Goal: Information Seeking & Learning: Learn about a topic

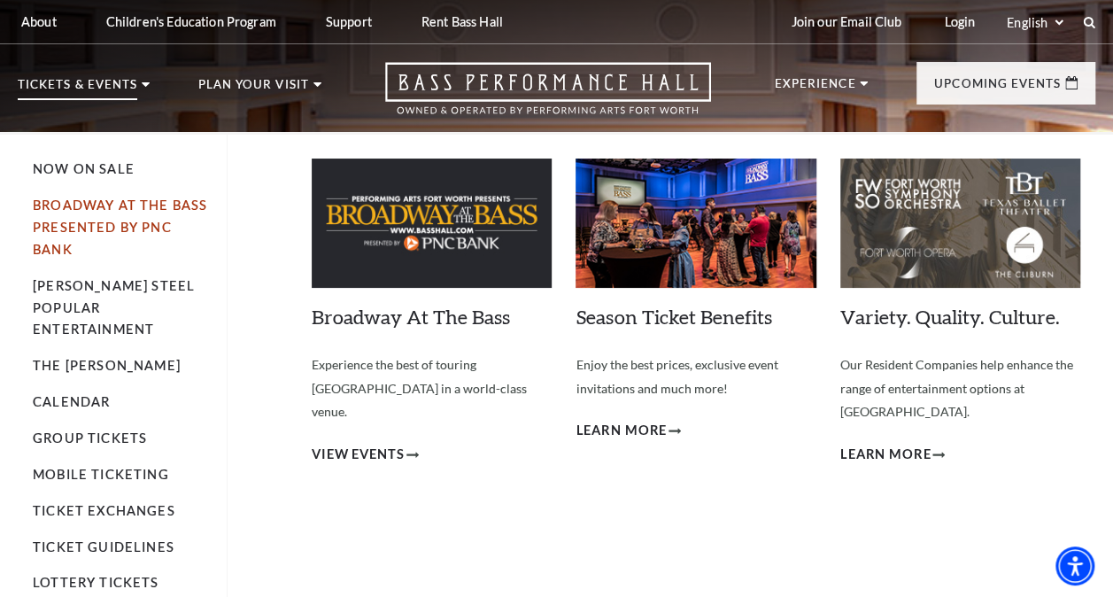
click at [125, 227] on link "Broadway At The Bass presented by PNC Bank" at bounding box center [120, 226] width 174 height 59
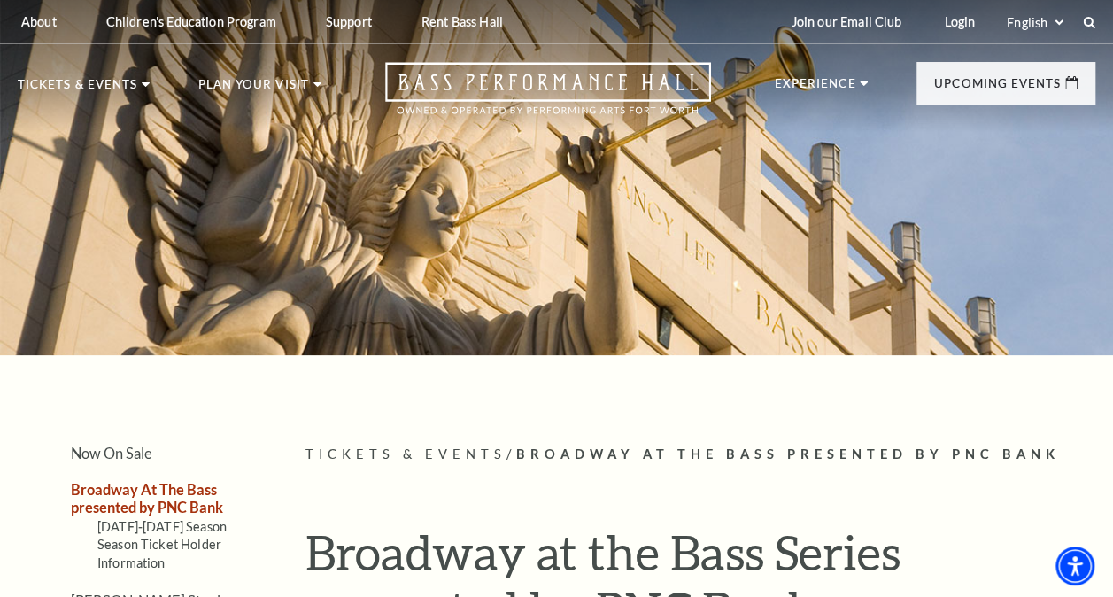
scroll to position [242, 0]
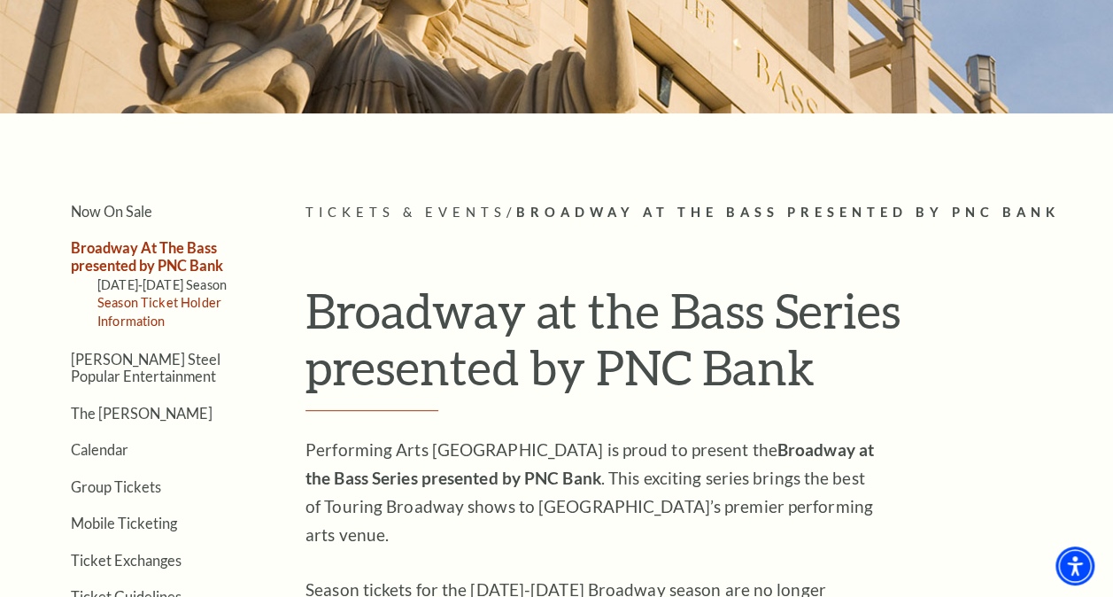
click at [149, 296] on link "Season Ticket Holder Information" at bounding box center [159, 311] width 124 height 33
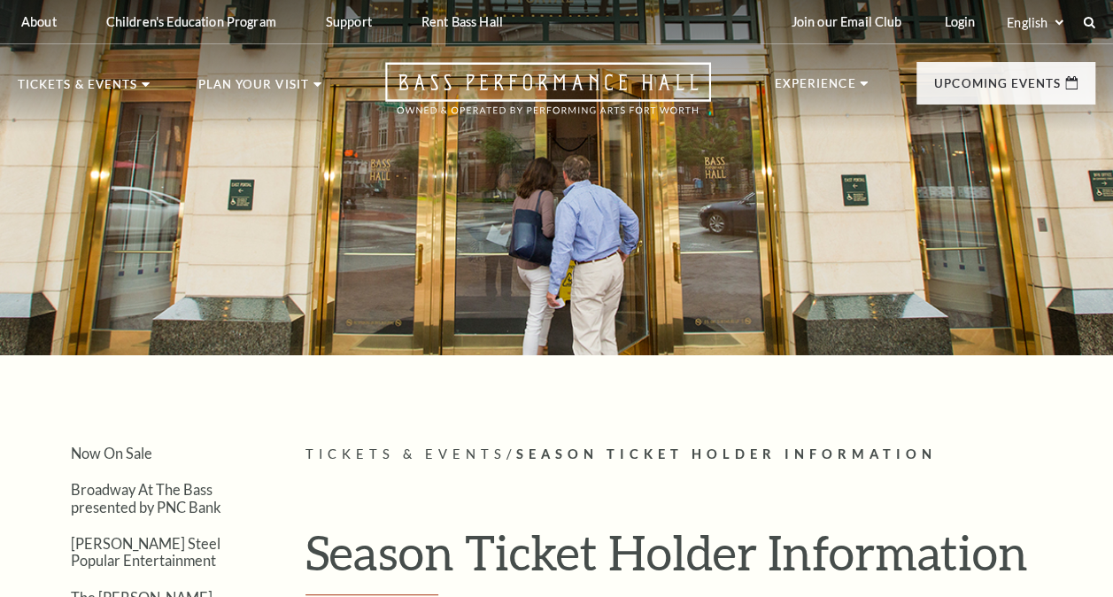
click at [142, 279] on div at bounding box center [556, 167] width 1113 height 373
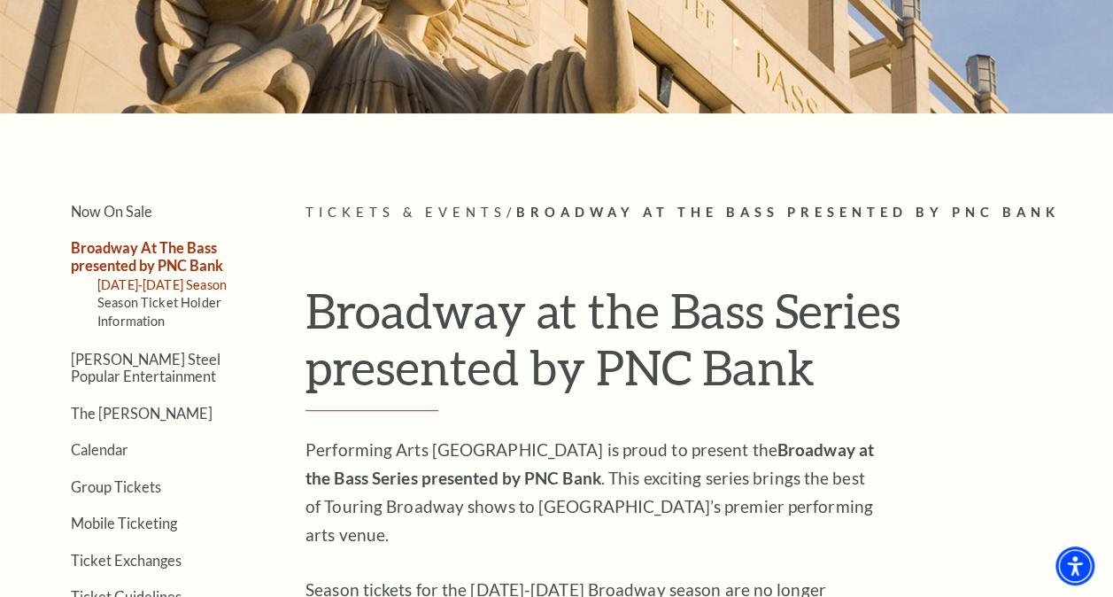
click at [147, 289] on link "[DATE]-[DATE] Season" at bounding box center [161, 284] width 129 height 15
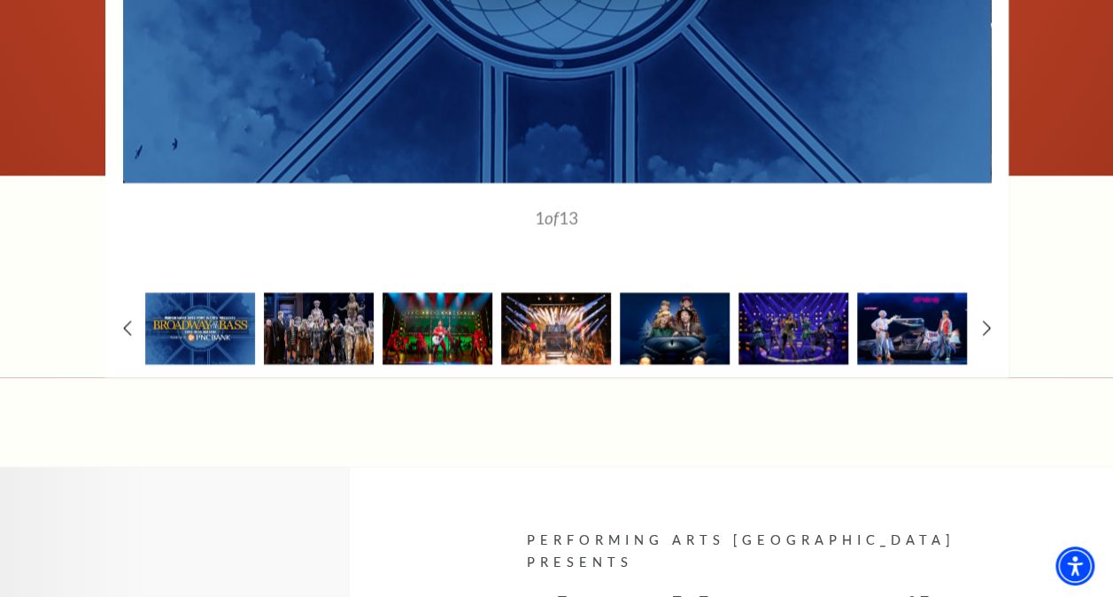
scroll to position [1533, 0]
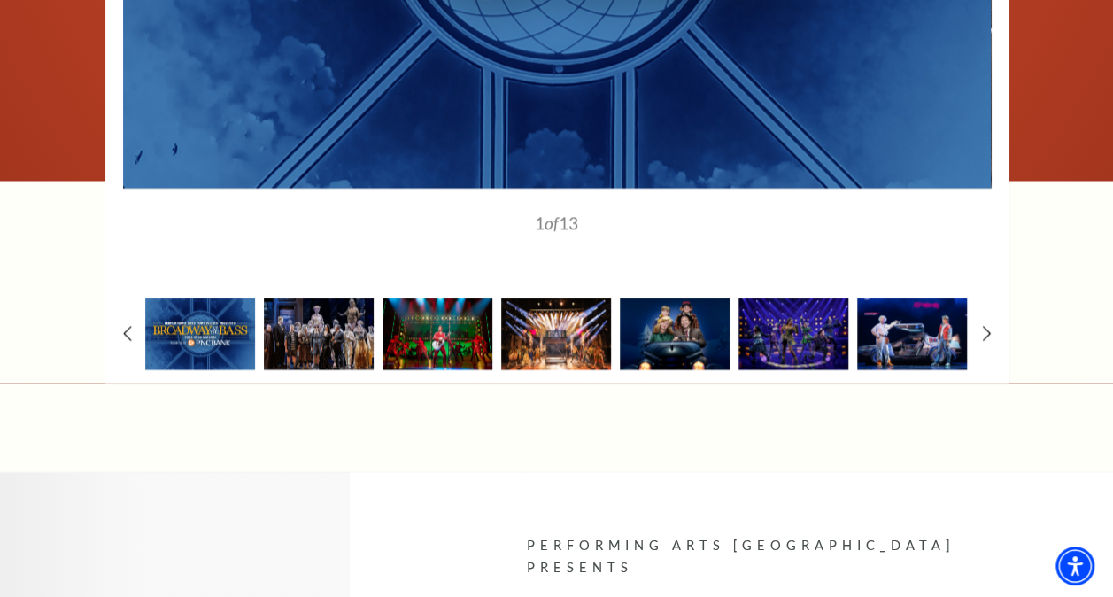
click at [350, 322] on img at bounding box center [319, 333] width 110 height 72
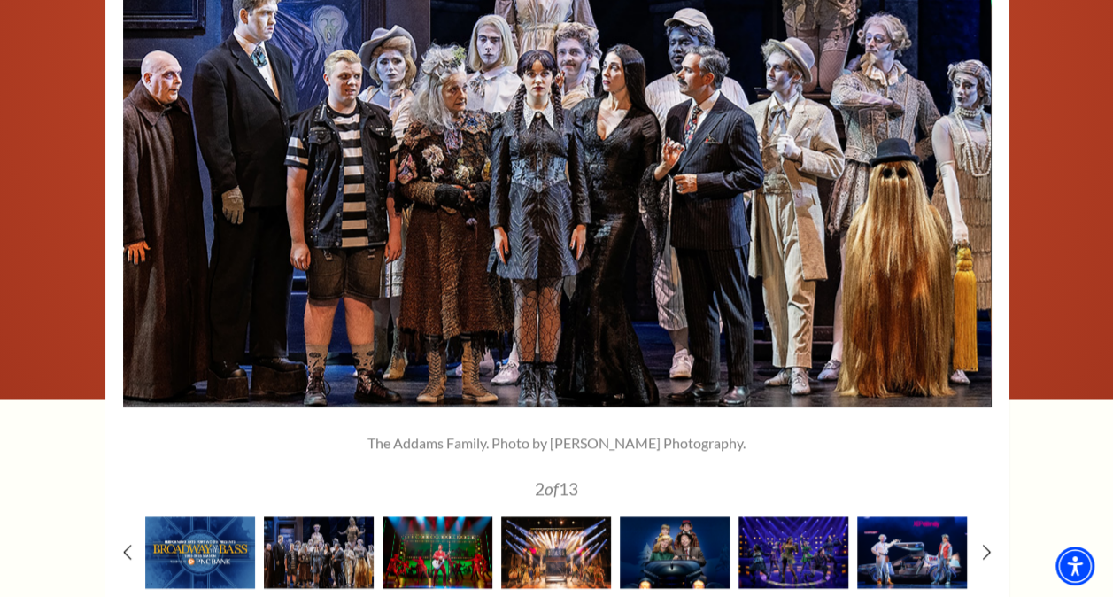
scroll to position [1315, 0]
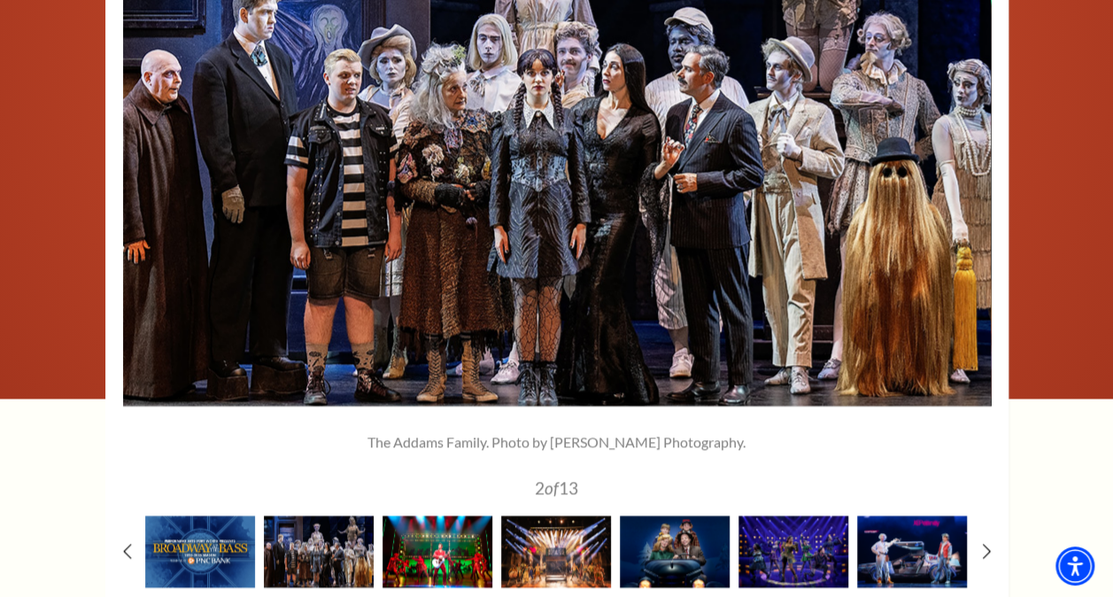
click at [466, 534] on img at bounding box center [437, 551] width 110 height 72
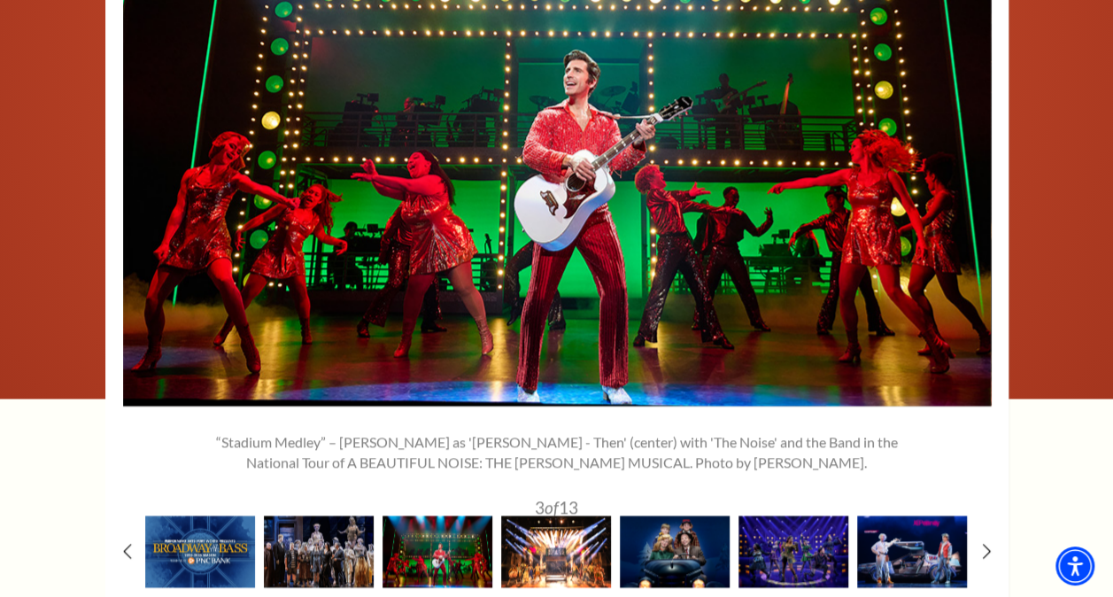
click at [522, 548] on img at bounding box center [556, 551] width 110 height 72
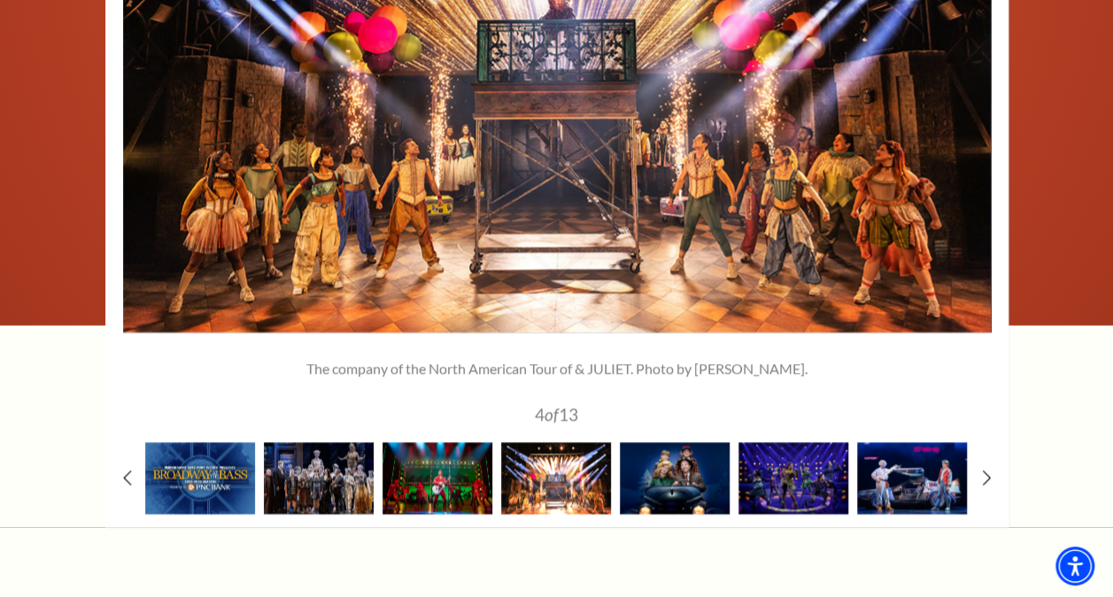
scroll to position [1402, 0]
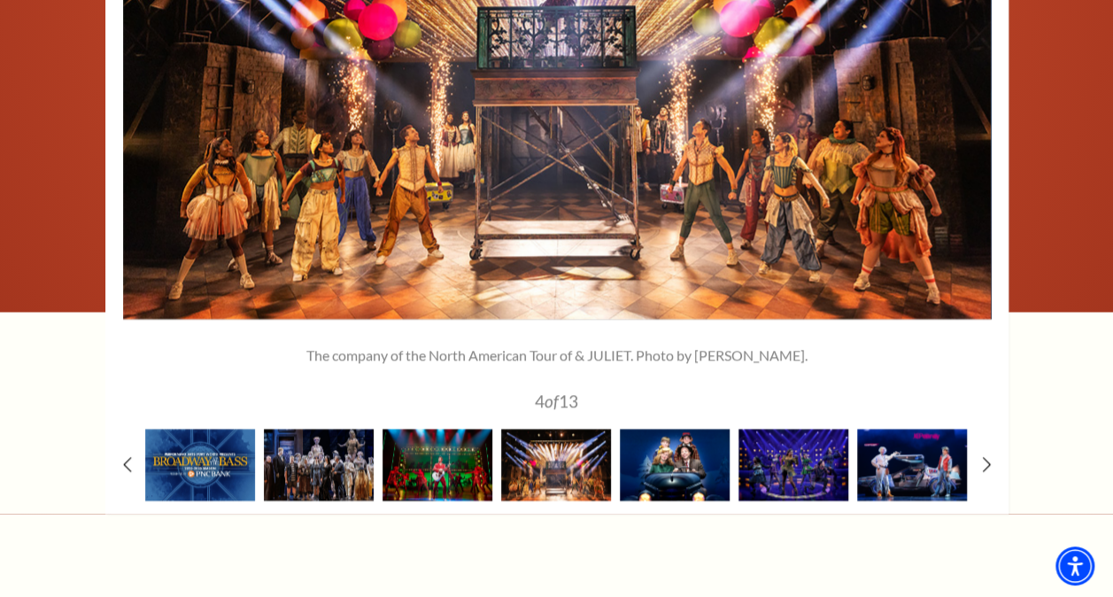
click at [662, 478] on img at bounding box center [675, 464] width 110 height 72
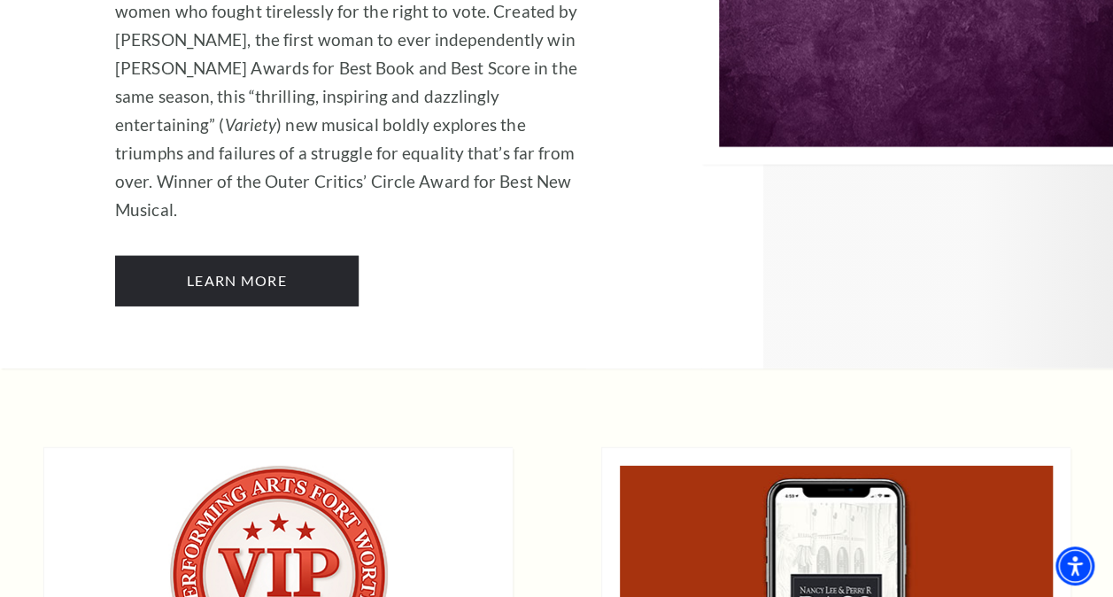
scroll to position [12283, 0]
